Goal: Transaction & Acquisition: Purchase product/service

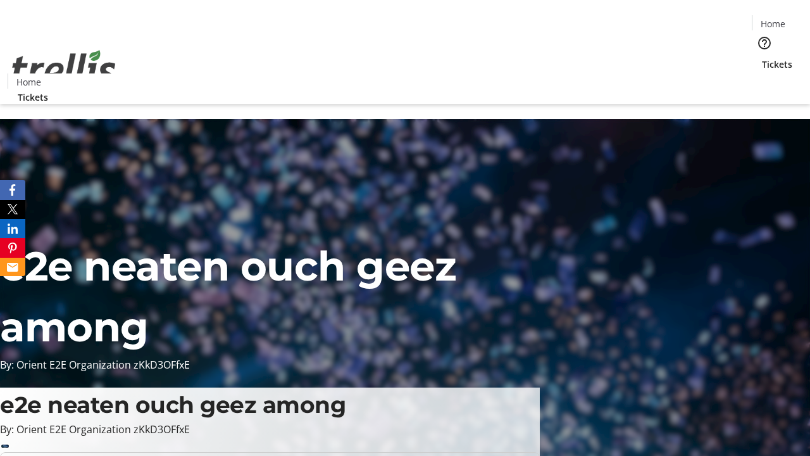
click at [762, 58] on span "Tickets" at bounding box center [777, 64] width 30 height 13
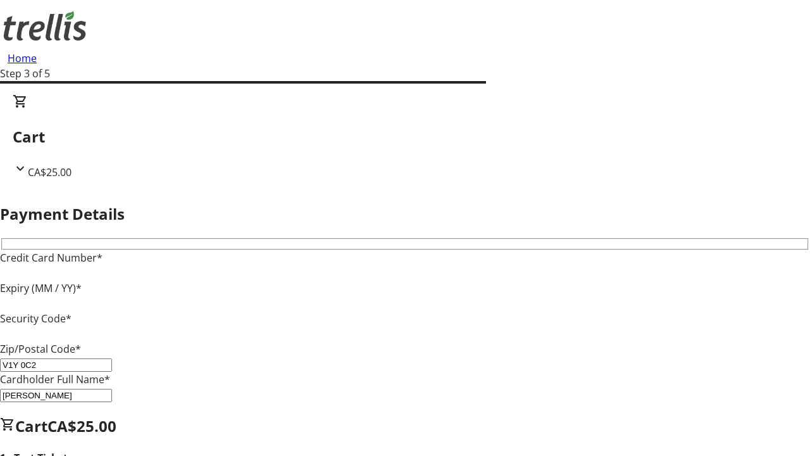
type input "V1Y 0C2"
